Goal: Information Seeking & Learning: Stay updated

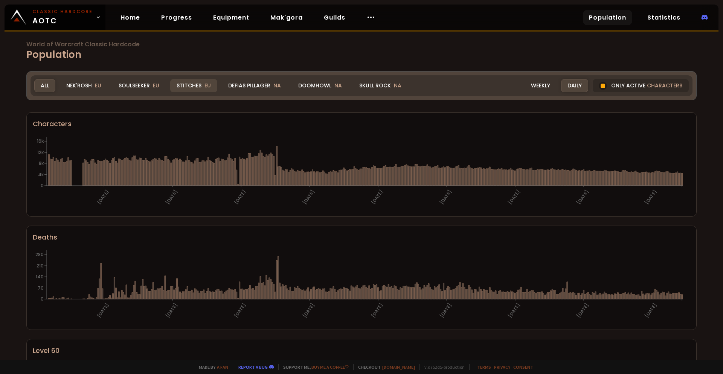
click at [199, 88] on div "Stitches EU" at bounding box center [193, 85] width 47 height 13
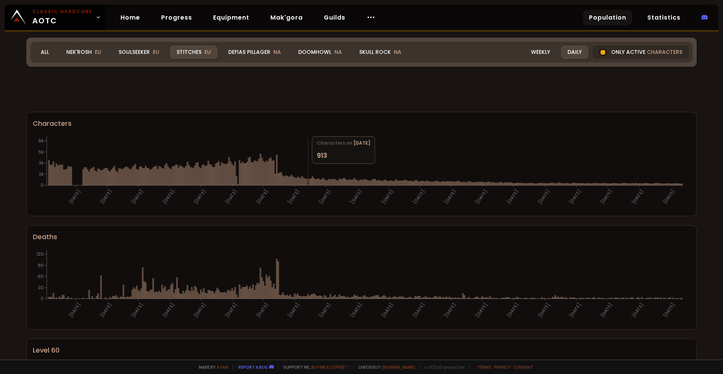
scroll to position [38, 0]
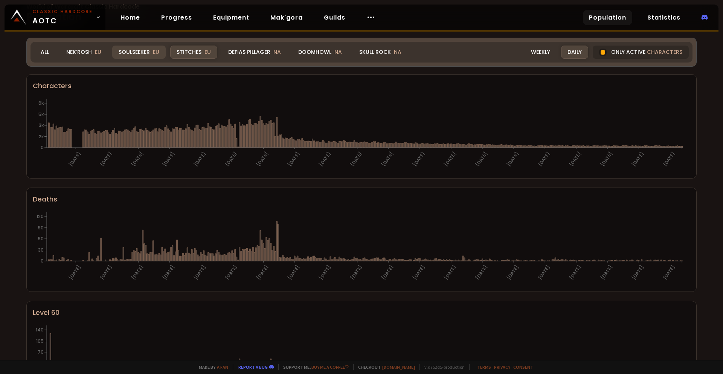
click at [165, 49] on div "Soulseeker EU" at bounding box center [138, 52] width 53 height 13
click at [89, 52] on div "Nek'Rosh EU" at bounding box center [84, 52] width 48 height 13
click at [181, 50] on div "Stitches EU" at bounding box center [193, 52] width 47 height 13
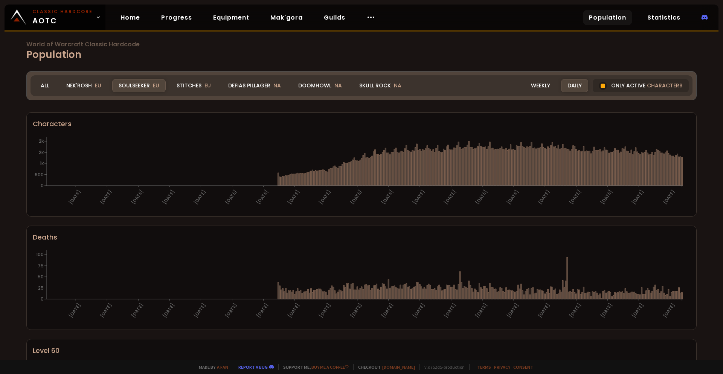
drag, startPoint x: 189, startPoint y: 89, endPoint x: 691, endPoint y: 191, distance: 512.8
click at [189, 89] on div "Stitches EU" at bounding box center [193, 85] width 47 height 13
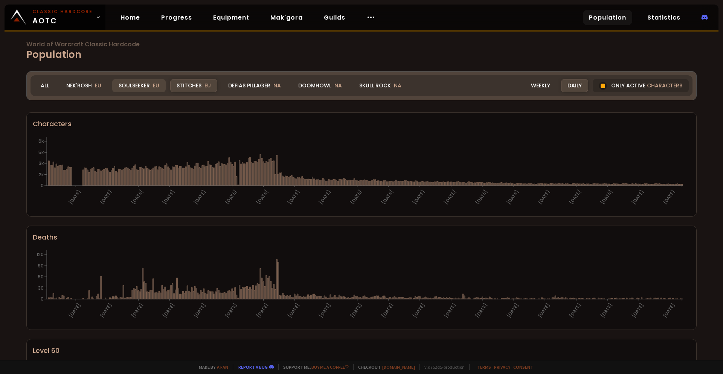
click at [126, 82] on div "Soulseeker EU" at bounding box center [138, 85] width 53 height 13
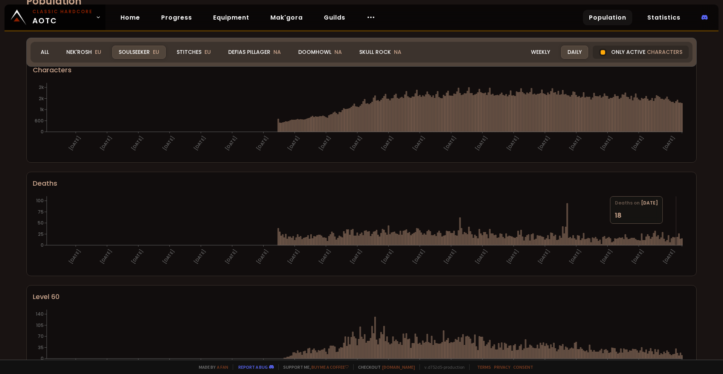
scroll to position [394, 0]
